Goal: Information Seeking & Learning: Learn about a topic

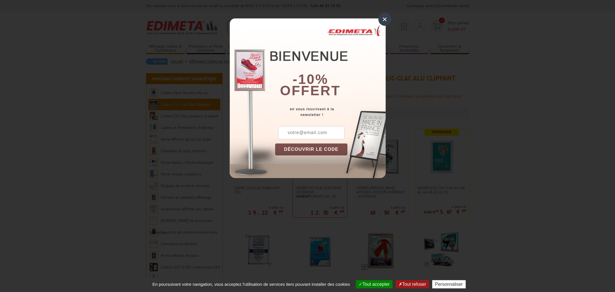
click at [383, 20] on div "×" at bounding box center [384, 19] width 13 height 13
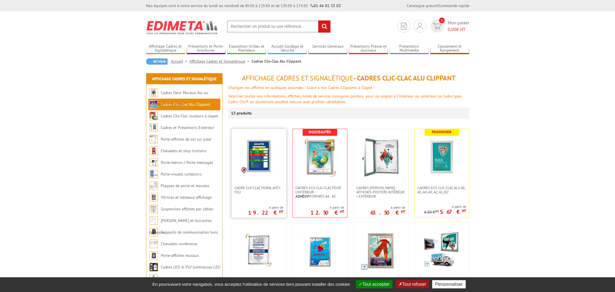
click at [264, 163] on img at bounding box center [258, 156] width 37 height 37
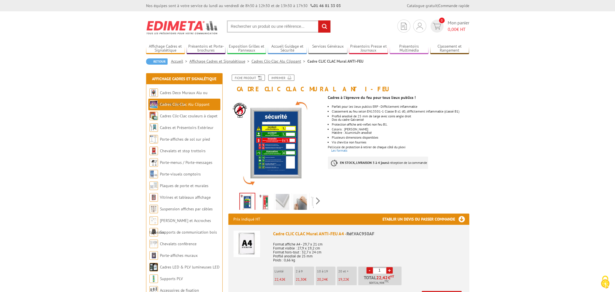
click at [247, 199] on img at bounding box center [247, 202] width 15 height 18
click at [267, 200] on img at bounding box center [265, 203] width 14 height 18
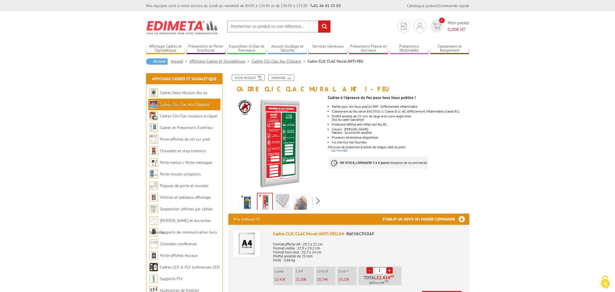
click at [283, 202] on img at bounding box center [283, 203] width 14 height 18
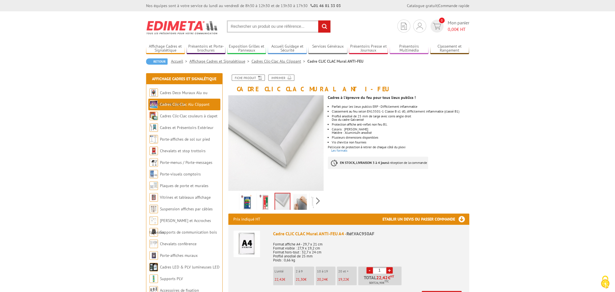
click at [301, 202] on img at bounding box center [300, 203] width 14 height 18
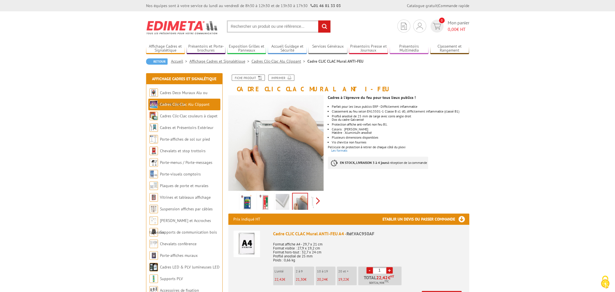
click at [318, 201] on div "Previous Next" at bounding box center [276, 201] width 96 height 20
click at [305, 203] on img at bounding box center [305, 203] width 14 height 18
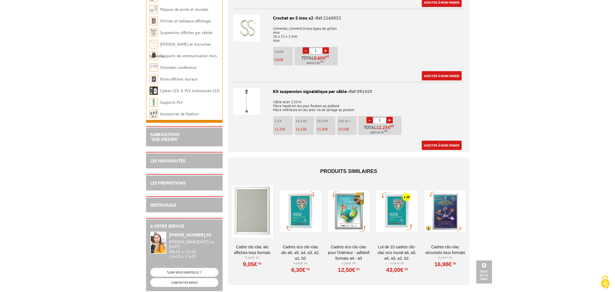
scroll to position [989, 0]
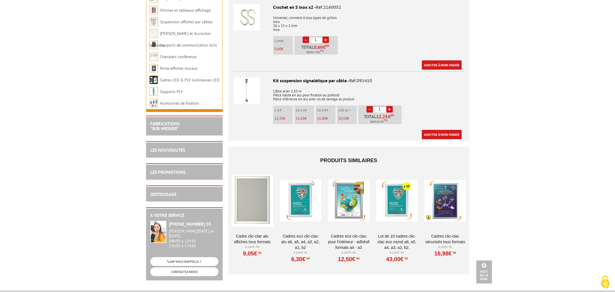
click at [447, 200] on div at bounding box center [445, 200] width 42 height 57
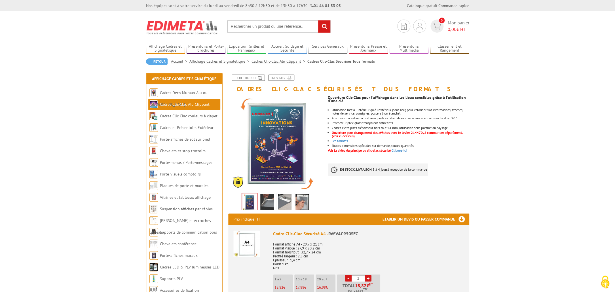
click at [267, 201] on img at bounding box center [267, 203] width 14 height 18
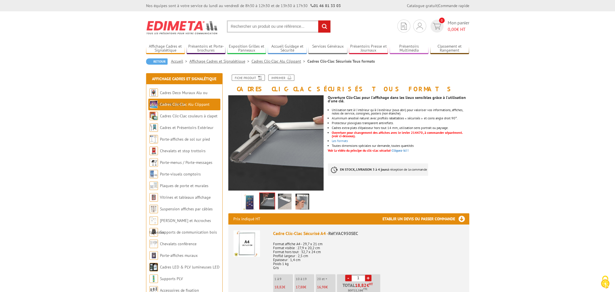
click at [285, 203] on img at bounding box center [285, 203] width 14 height 18
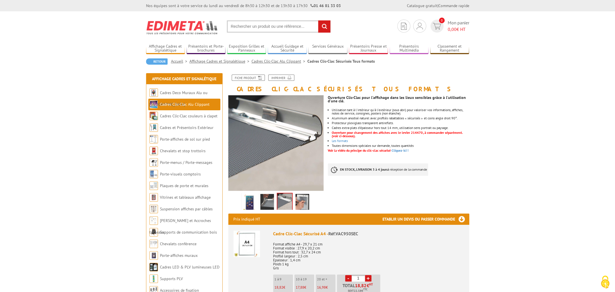
click at [304, 202] on img at bounding box center [303, 203] width 14 height 18
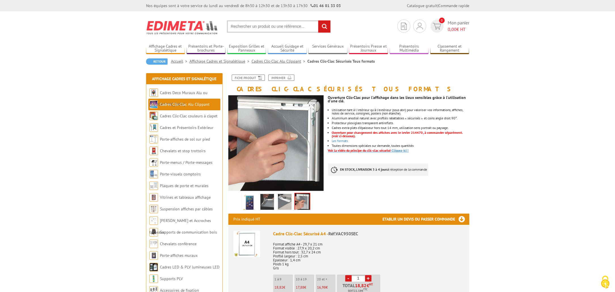
click at [402, 151] on link "Voir la vidéo du principe du clic-clac sécurisé Cliquez-ici !" at bounding box center [368, 150] width 81 height 4
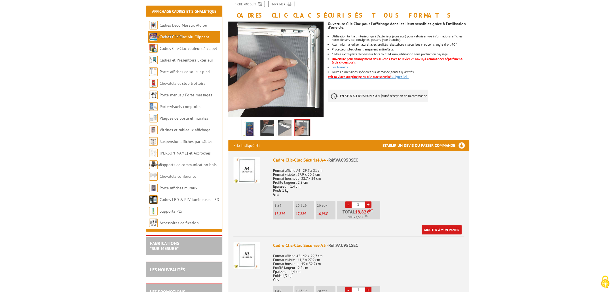
scroll to position [73, 0]
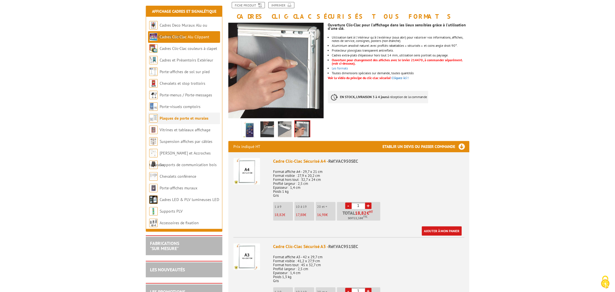
click at [180, 119] on link "Plaques de porte et murales" at bounding box center [184, 118] width 49 height 5
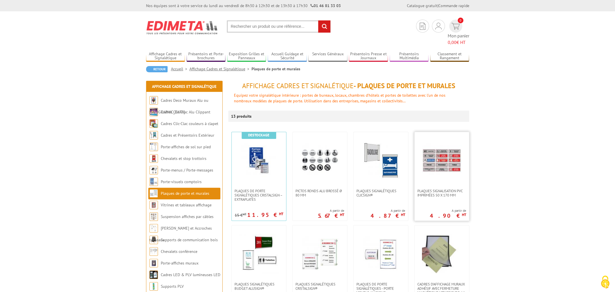
click at [440, 149] on img at bounding box center [442, 161] width 40 height 40
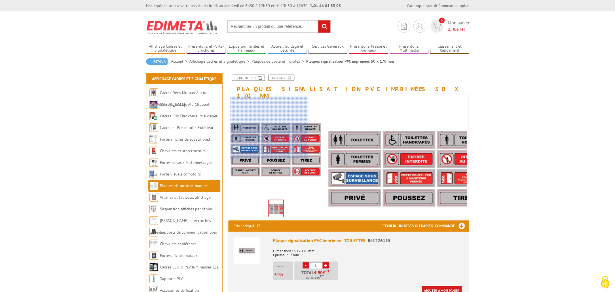
click at [269, 127] on div at bounding box center [269, 127] width 78 height 62
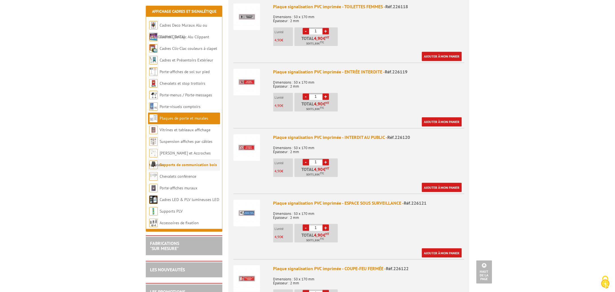
scroll to position [386, 0]
